Goal: Task Accomplishment & Management: Use online tool/utility

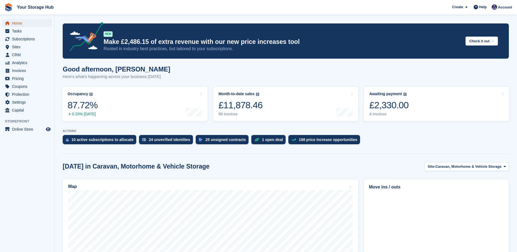
click at [21, 22] on span "Home" at bounding box center [28, 23] width 33 height 8
click at [29, 40] on span "Subscriptions" at bounding box center [28, 39] width 33 height 8
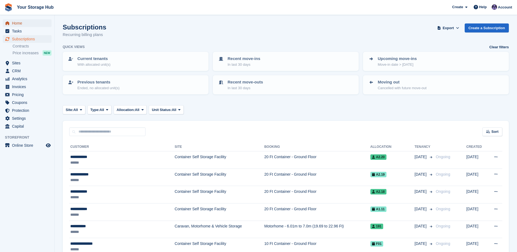
click at [18, 25] on span "Home" at bounding box center [28, 23] width 33 height 8
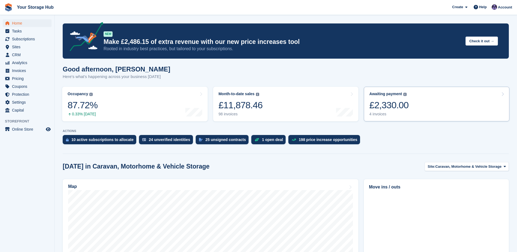
click at [383, 108] on div "£2,330.00" at bounding box center [388, 105] width 39 height 11
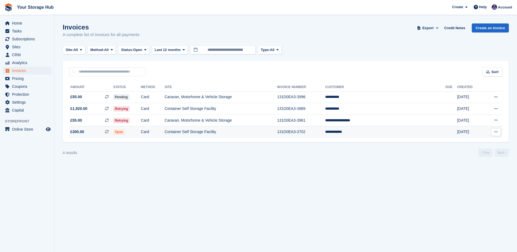
click at [497, 133] on icon at bounding box center [496, 132] width 3 height 4
click at [471, 151] on p "View on Stripe" at bounding box center [474, 150] width 47 height 9
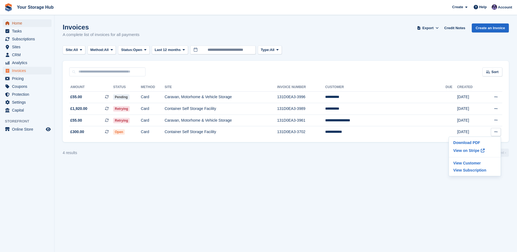
click at [18, 23] on span "Home" at bounding box center [28, 23] width 33 height 8
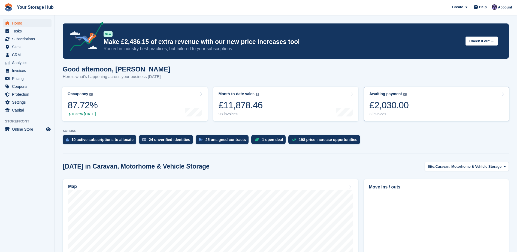
click at [378, 99] on div "Awaiting payment The total outstanding balance on all open invoices. £2,030.00 …" at bounding box center [388, 104] width 39 height 25
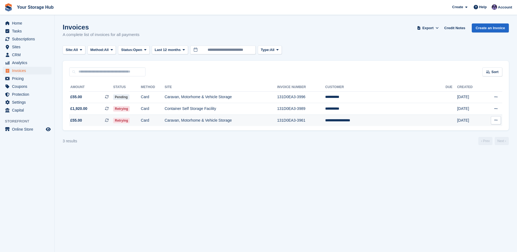
click at [109, 121] on icon at bounding box center [107, 120] width 4 height 4
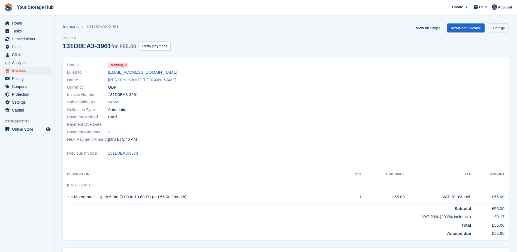
click at [505, 29] on link "Charge" at bounding box center [499, 27] width 20 height 9
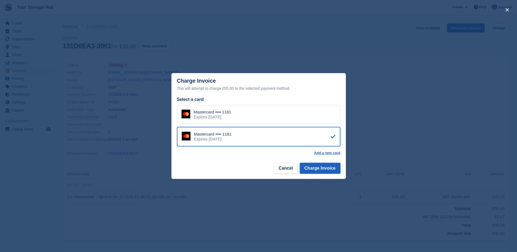
click at [334, 170] on button "Charge Invoice" at bounding box center [320, 168] width 41 height 11
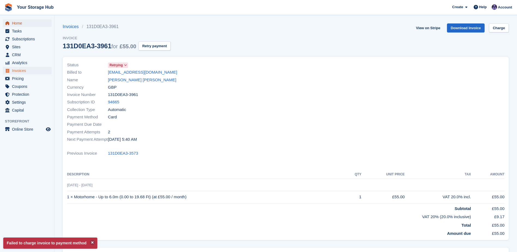
click at [16, 25] on span "Home" at bounding box center [28, 23] width 33 height 8
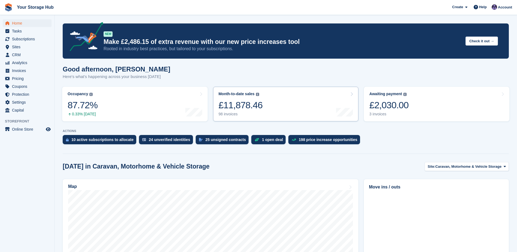
click at [351, 104] on div at bounding box center [344, 104] width 17 height 25
click at [371, 104] on div "£2,030.00" at bounding box center [388, 105] width 39 height 11
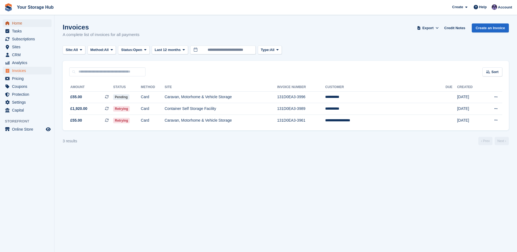
click at [14, 24] on span "Home" at bounding box center [28, 23] width 33 height 8
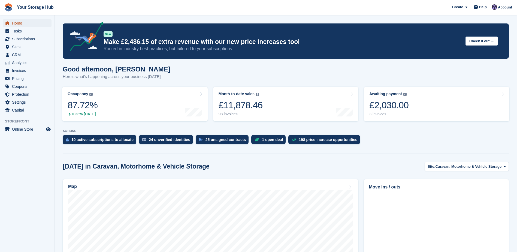
click at [18, 22] on span "Home" at bounding box center [28, 23] width 33 height 8
click at [20, 23] on span "Home" at bounding box center [28, 23] width 33 height 8
click at [17, 24] on span "Home" at bounding box center [28, 23] width 33 height 8
click at [13, 27] on ul "Home" at bounding box center [27, 23] width 54 height 8
click at [14, 25] on span "Home" at bounding box center [28, 23] width 33 height 8
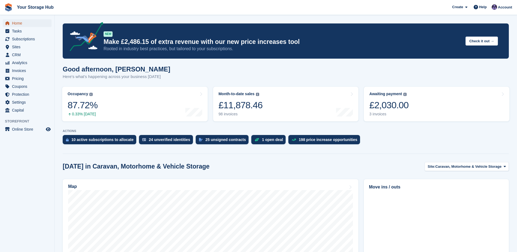
click at [16, 22] on span "Home" at bounding box center [28, 23] width 33 height 8
